Goal: Transaction & Acquisition: Purchase product/service

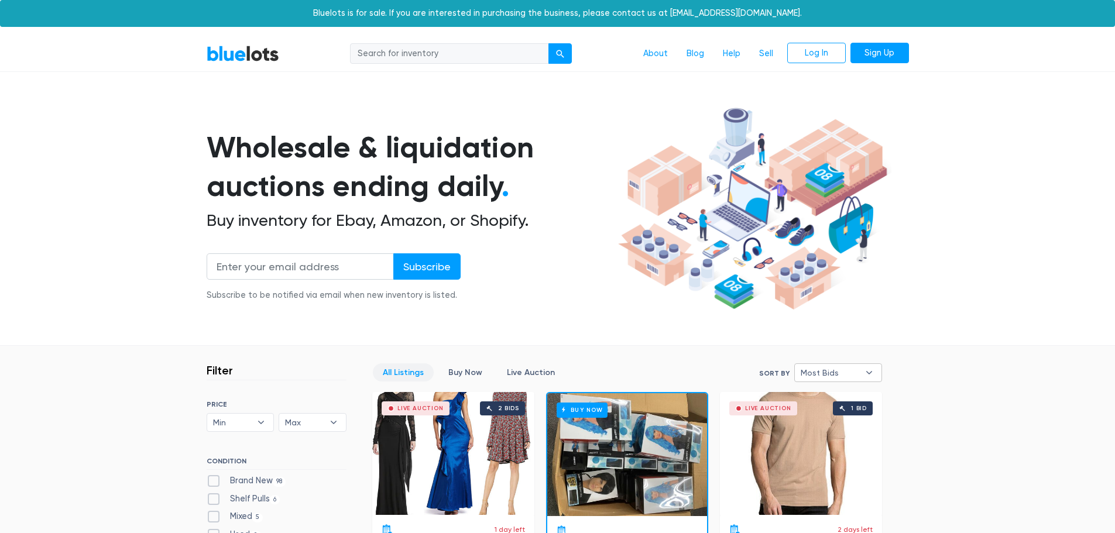
click at [827, 369] on span "Most Bids" at bounding box center [830, 373] width 59 height 18
click at [828, 434] on li "Newly Listed" at bounding box center [843, 433] width 91 height 19
select select "newly_listed"
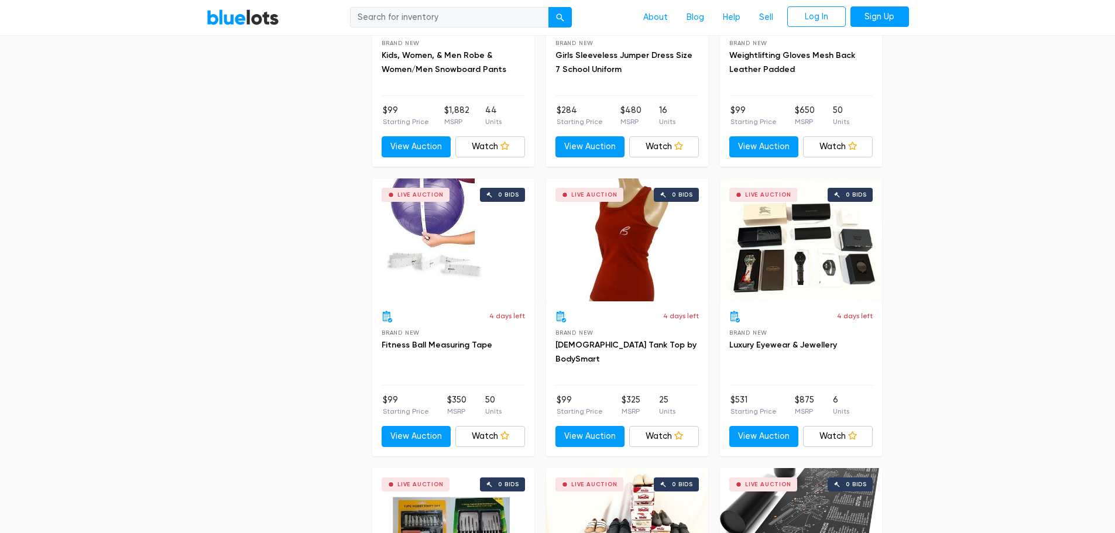
scroll to position [2480, 0]
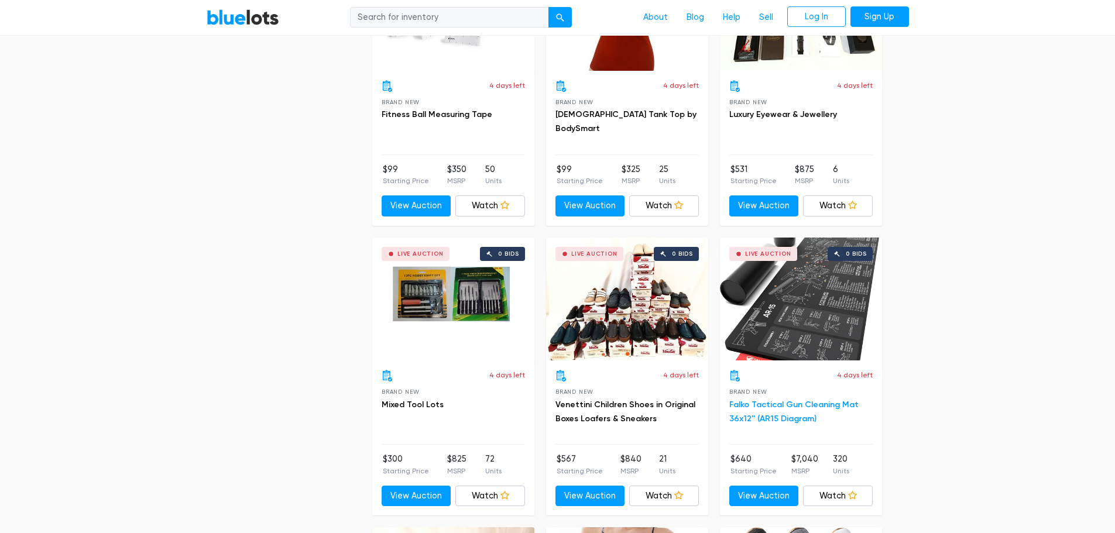
click at [787, 414] on link "Falko Tactical Gun Cleaning Mat 36x12'' (AR15 Diagram)" at bounding box center [793, 412] width 129 height 24
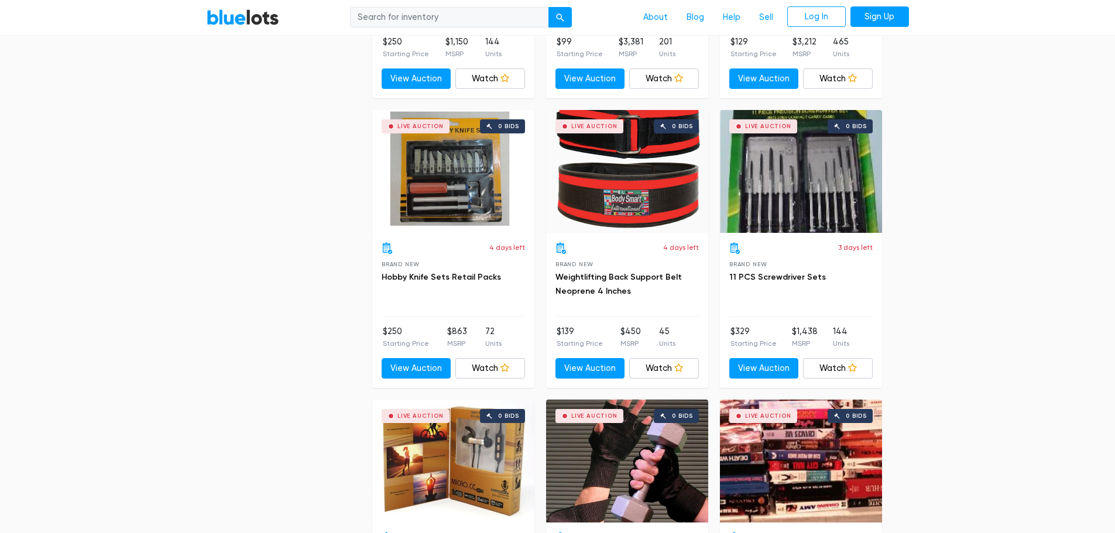
scroll to position [4294, 0]
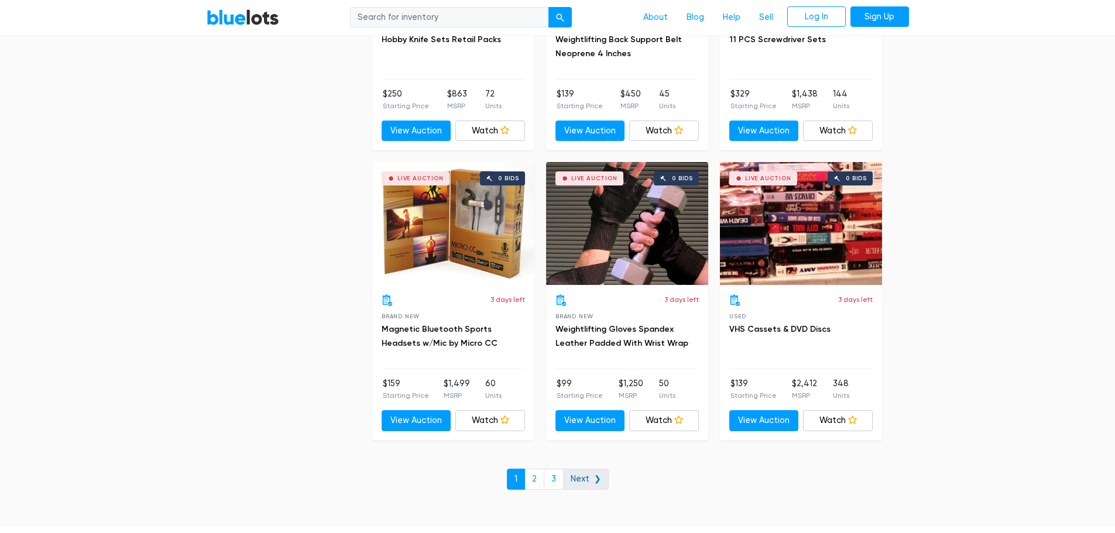
click at [587, 477] on link "Next ❯" at bounding box center [586, 479] width 46 height 21
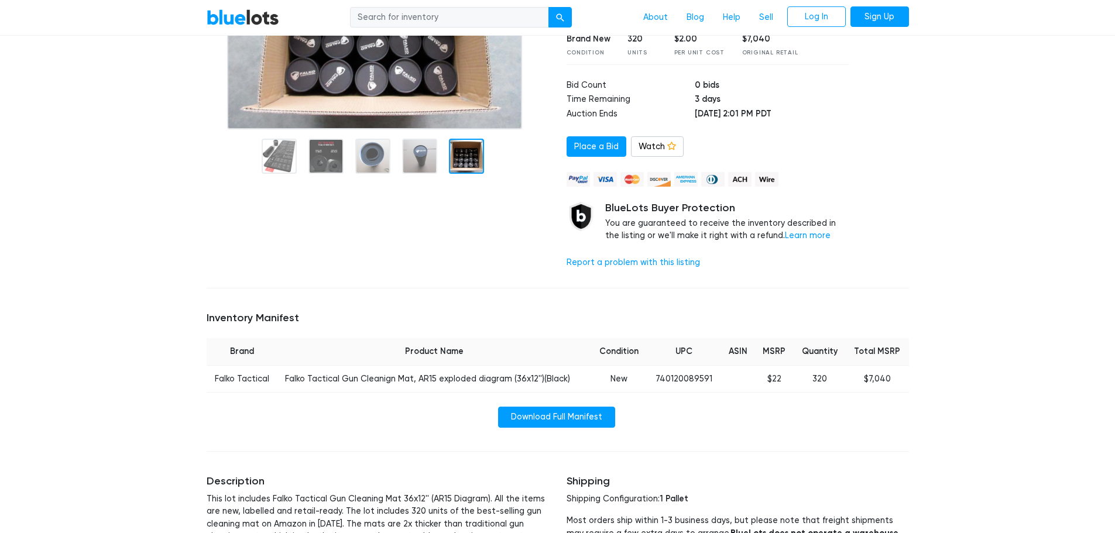
scroll to position [410, 0]
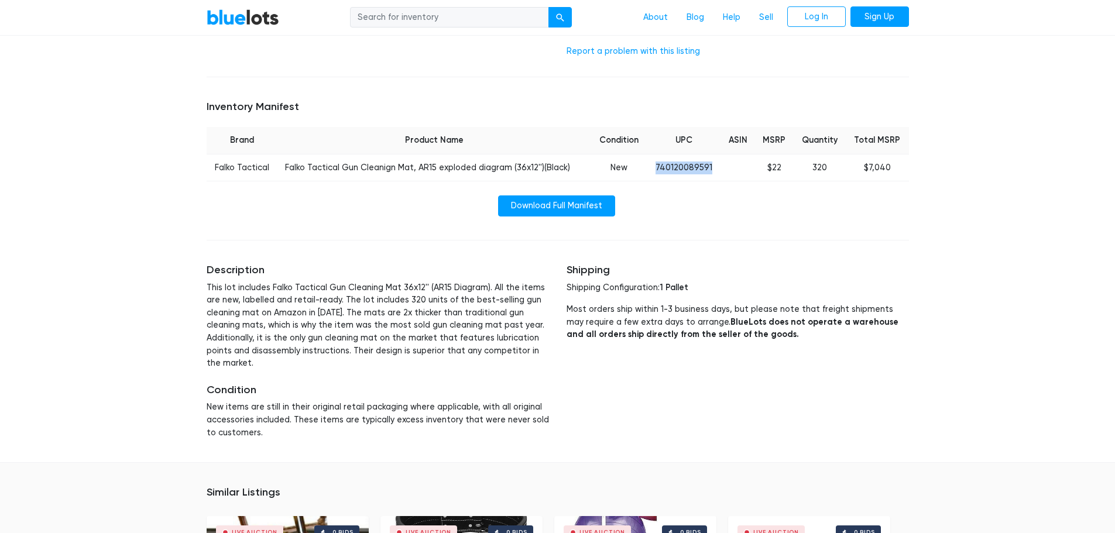
drag, startPoint x: 727, startPoint y: 167, endPoint x: 649, endPoint y: 165, distance: 78.4
click at [649, 165] on tr "Falko Tactical Falko Tactical Gun Cleanign Mat, AR15 exploded diagram (36x12'')…" at bounding box center [558, 168] width 702 height 28
copy tr "740120089591"
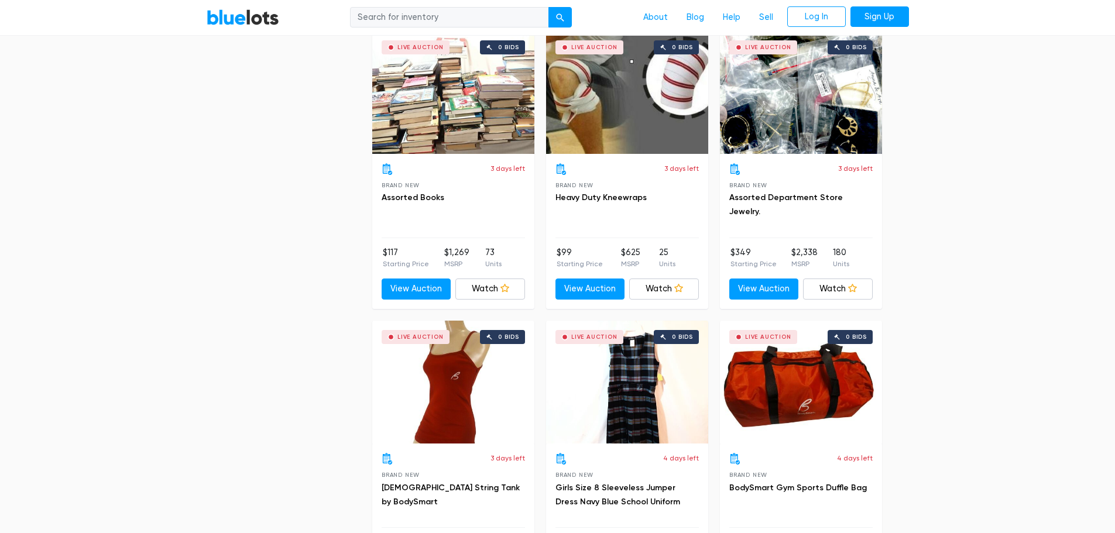
scroll to position [4203, 0]
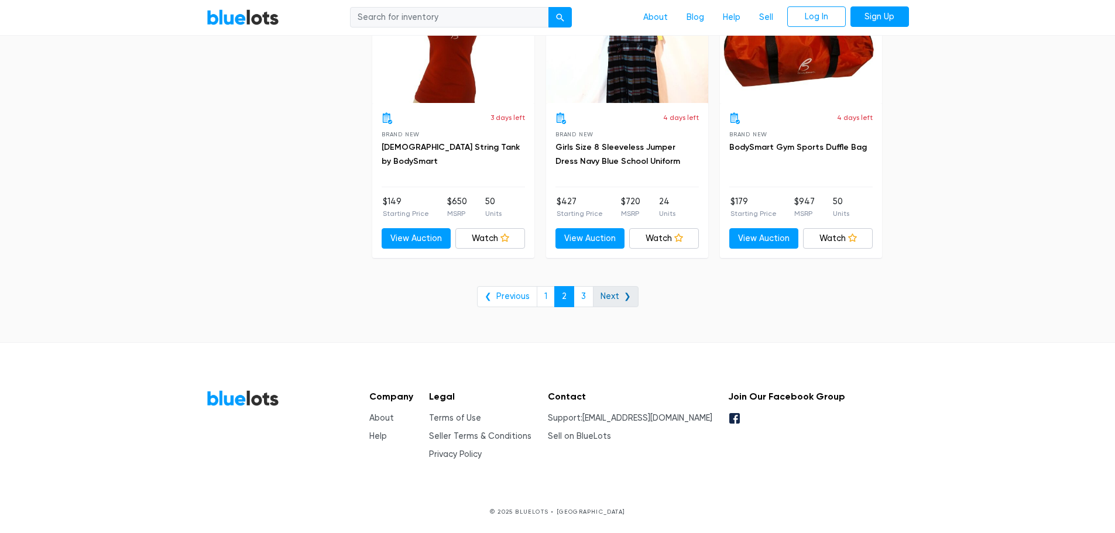
click at [611, 299] on link "Next ❯" at bounding box center [616, 296] width 46 height 21
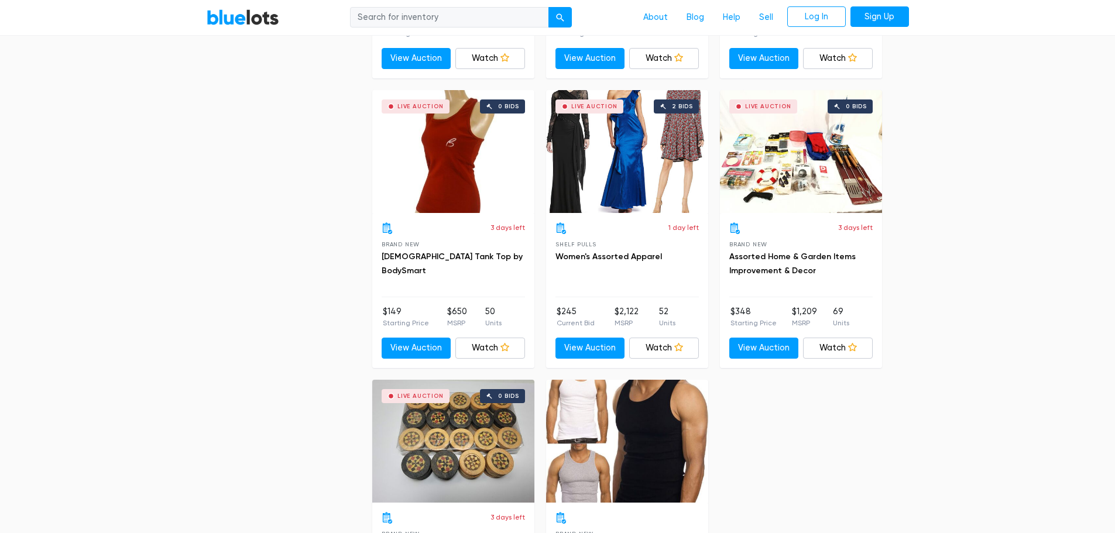
scroll to position [3277, 0]
